Goal: Find specific page/section: Find specific page/section

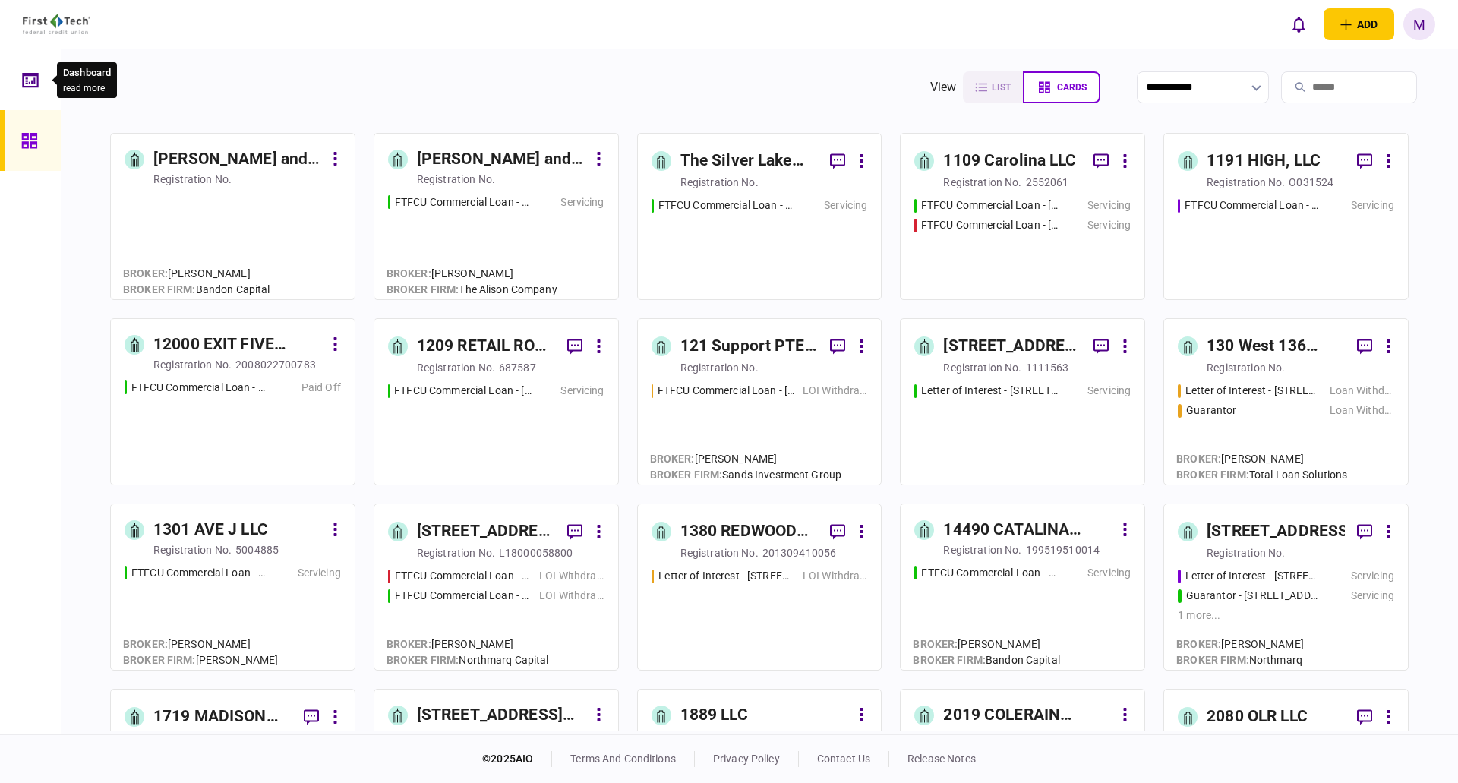
click at [39, 79] on div at bounding box center [34, 79] width 24 height 61
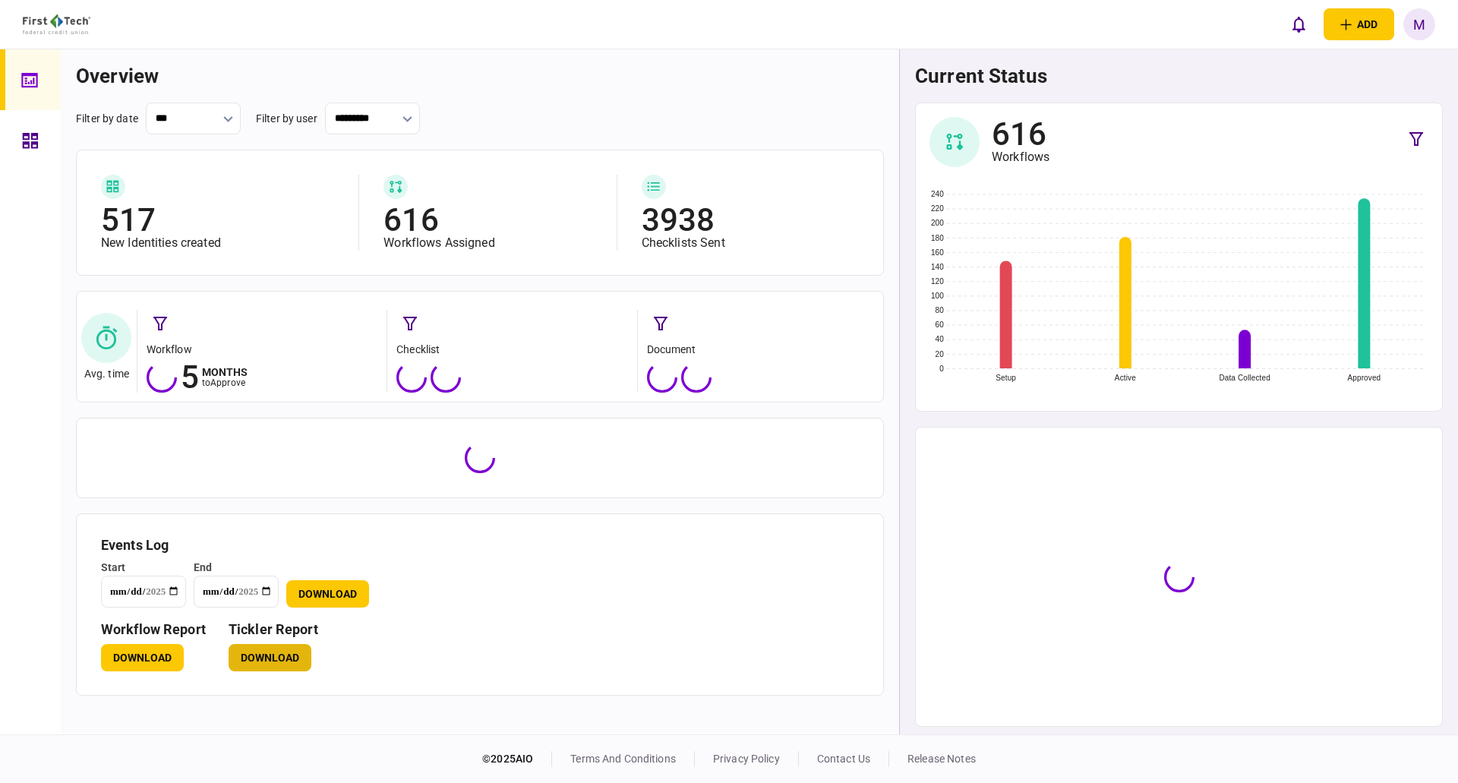
click at [280, 665] on button "Download" at bounding box center [270, 657] width 83 height 27
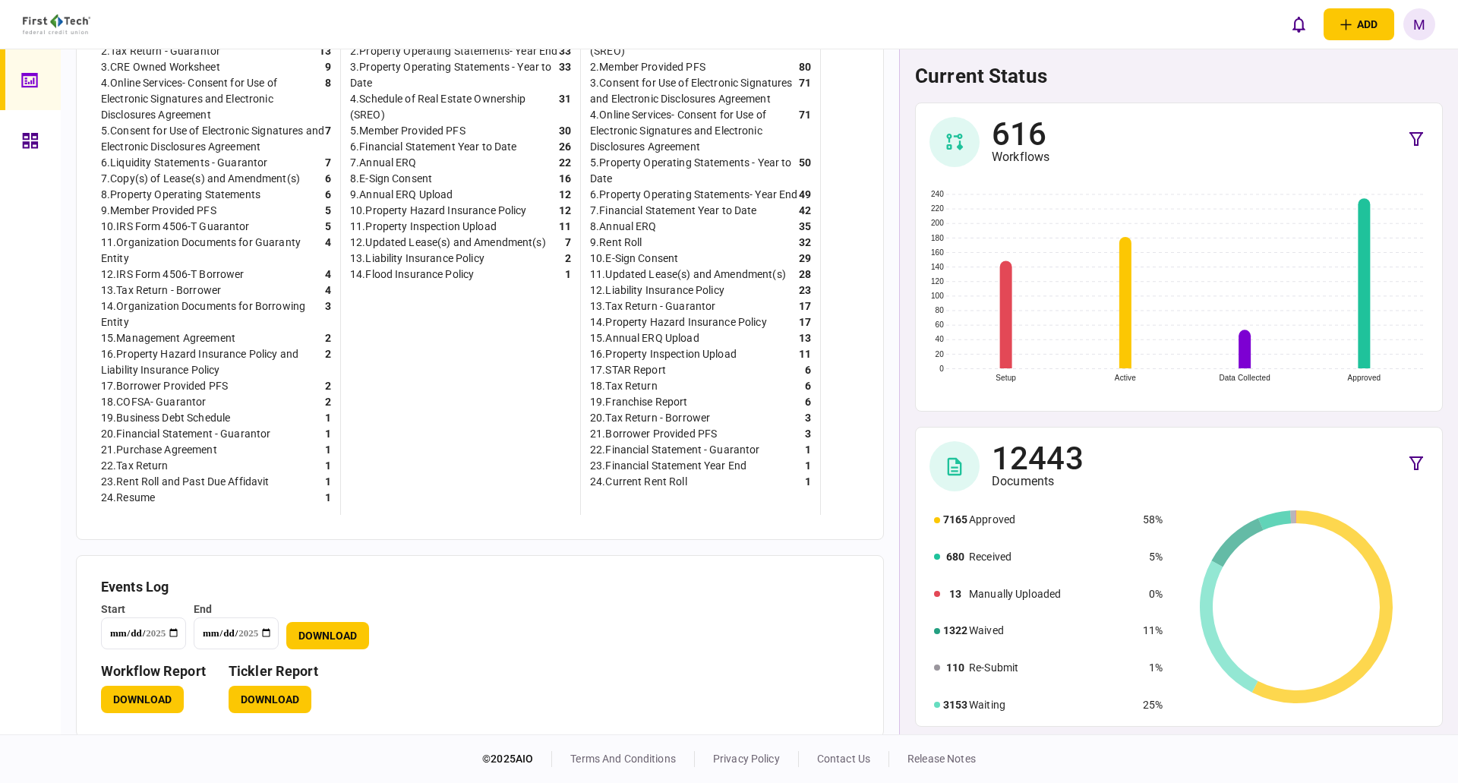
scroll to position [486, 0]
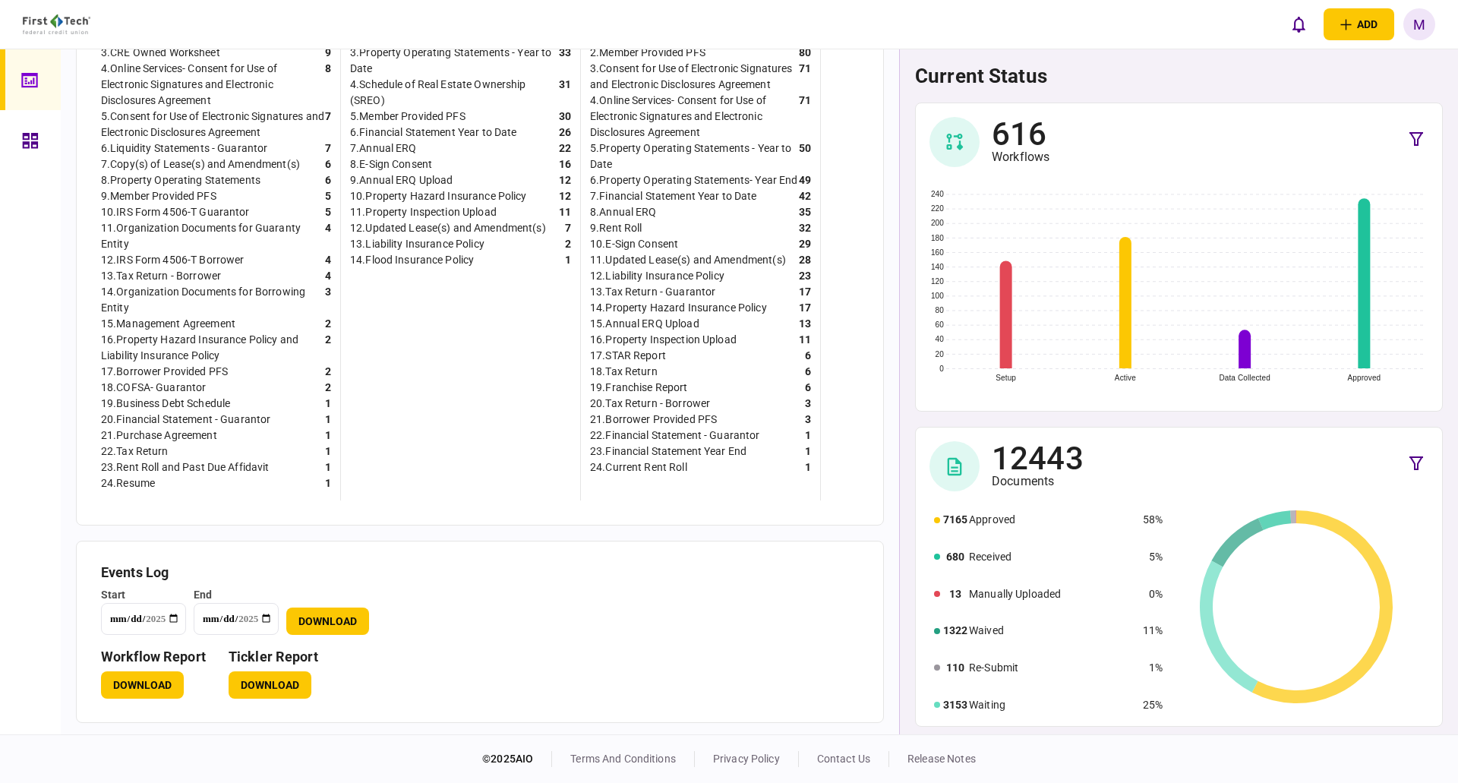
drag, startPoint x: 18, startPoint y: 143, endPoint x: 394, endPoint y: 766, distance: 728.1
click at [18, 143] on link at bounding box center [30, 140] width 61 height 61
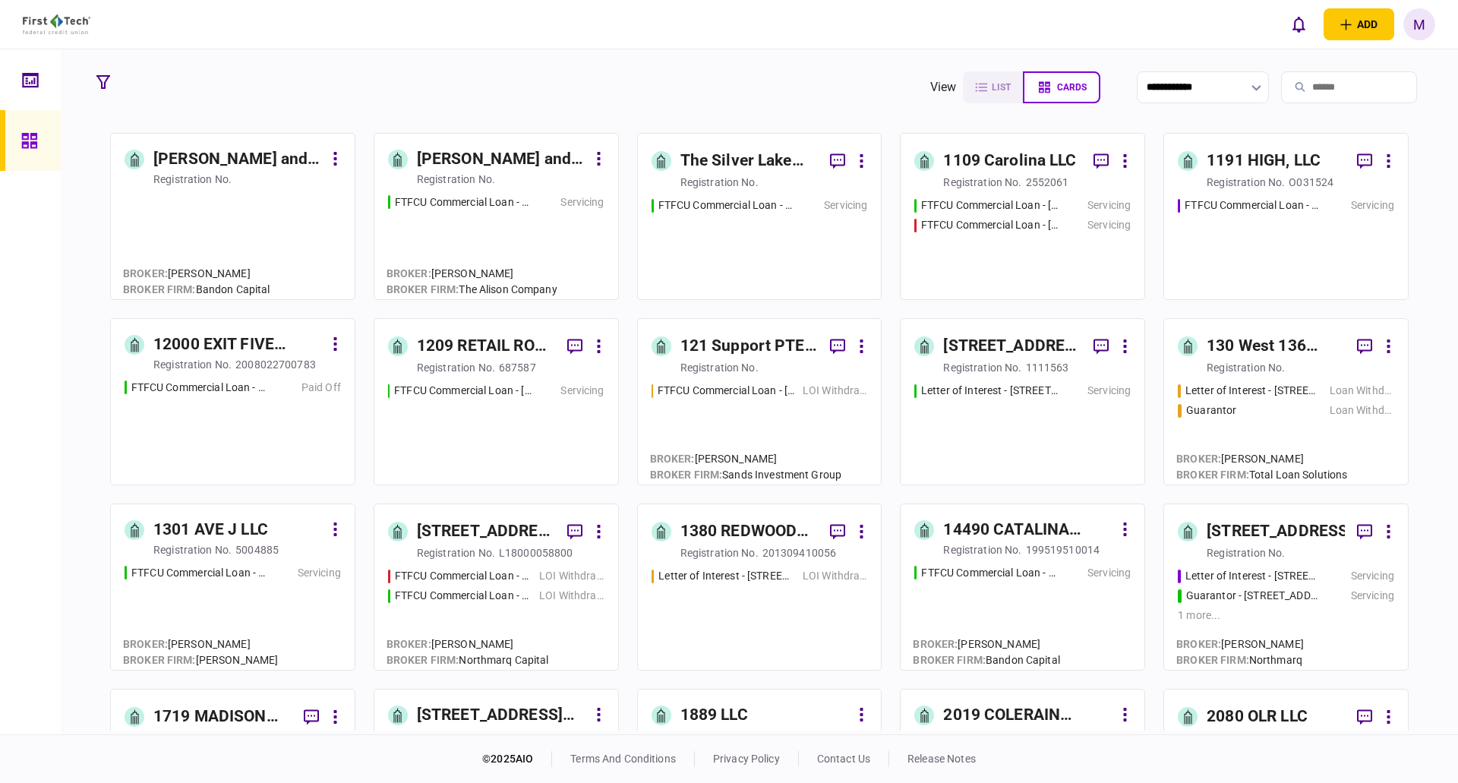
click at [1323, 85] on input "search" at bounding box center [1349, 87] width 136 height 32
type input "****"
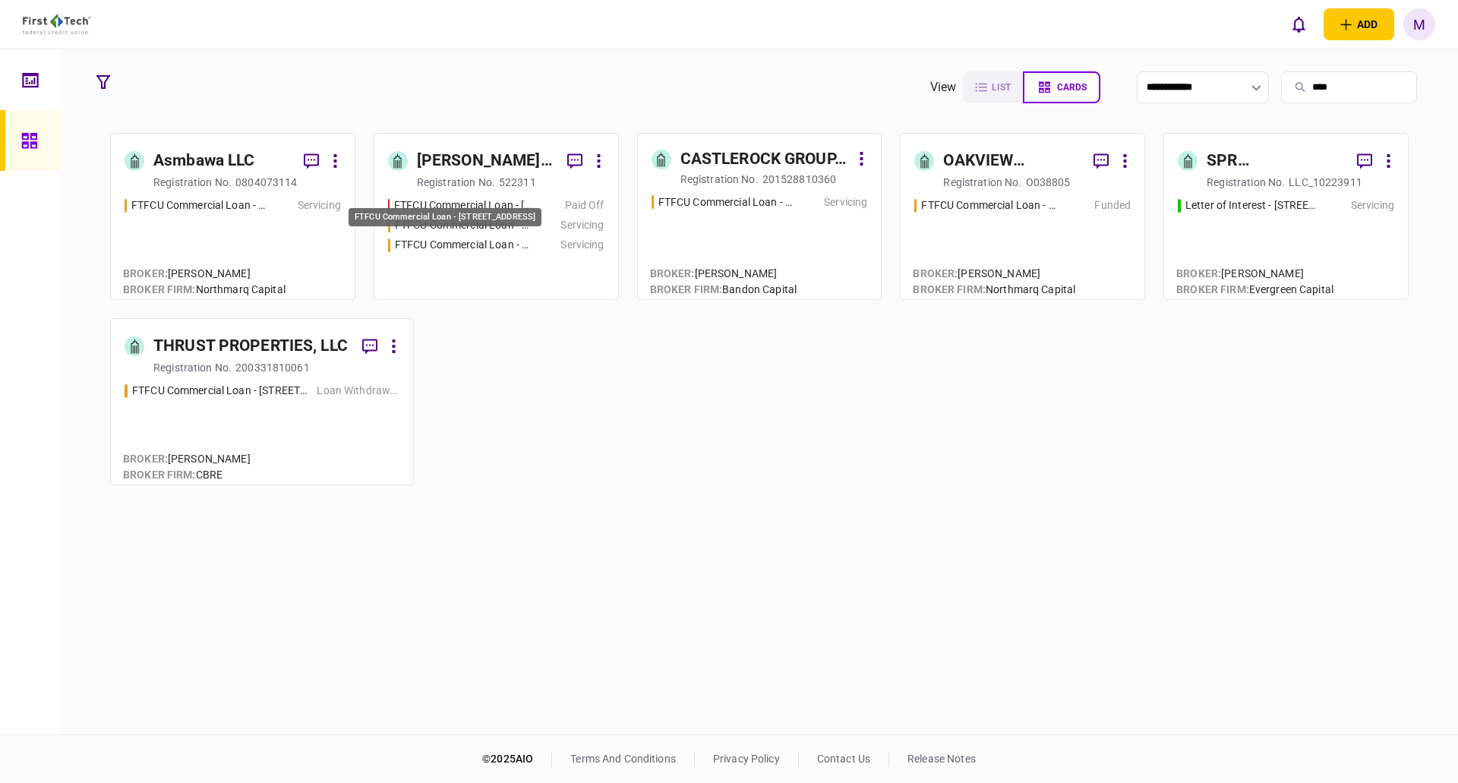
click at [522, 248] on div "FTFCU Commercial Loan - [STREET_ADDRESS]" at bounding box center [463, 245] width 137 height 16
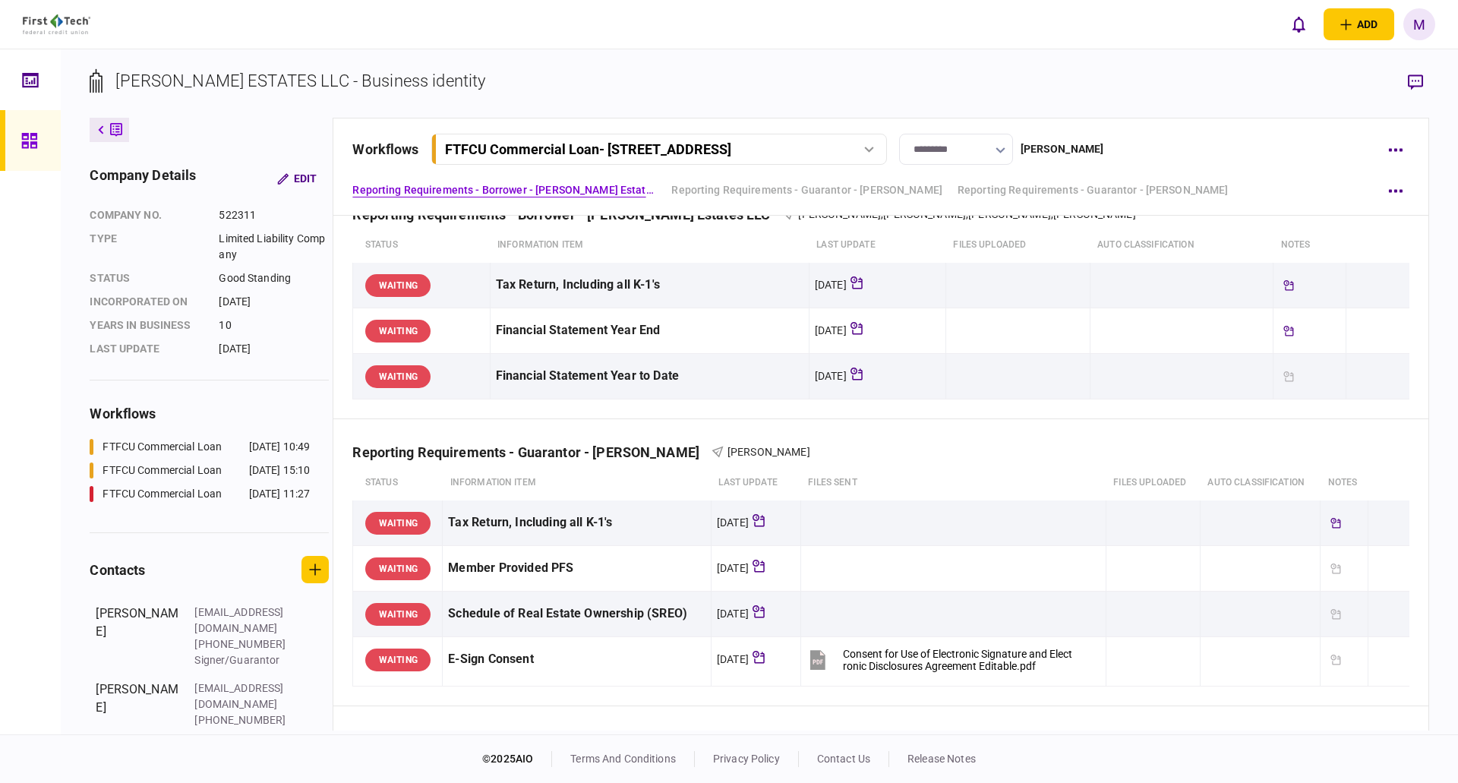
scroll to position [25, 0]
